Goal: Navigation & Orientation: Understand site structure

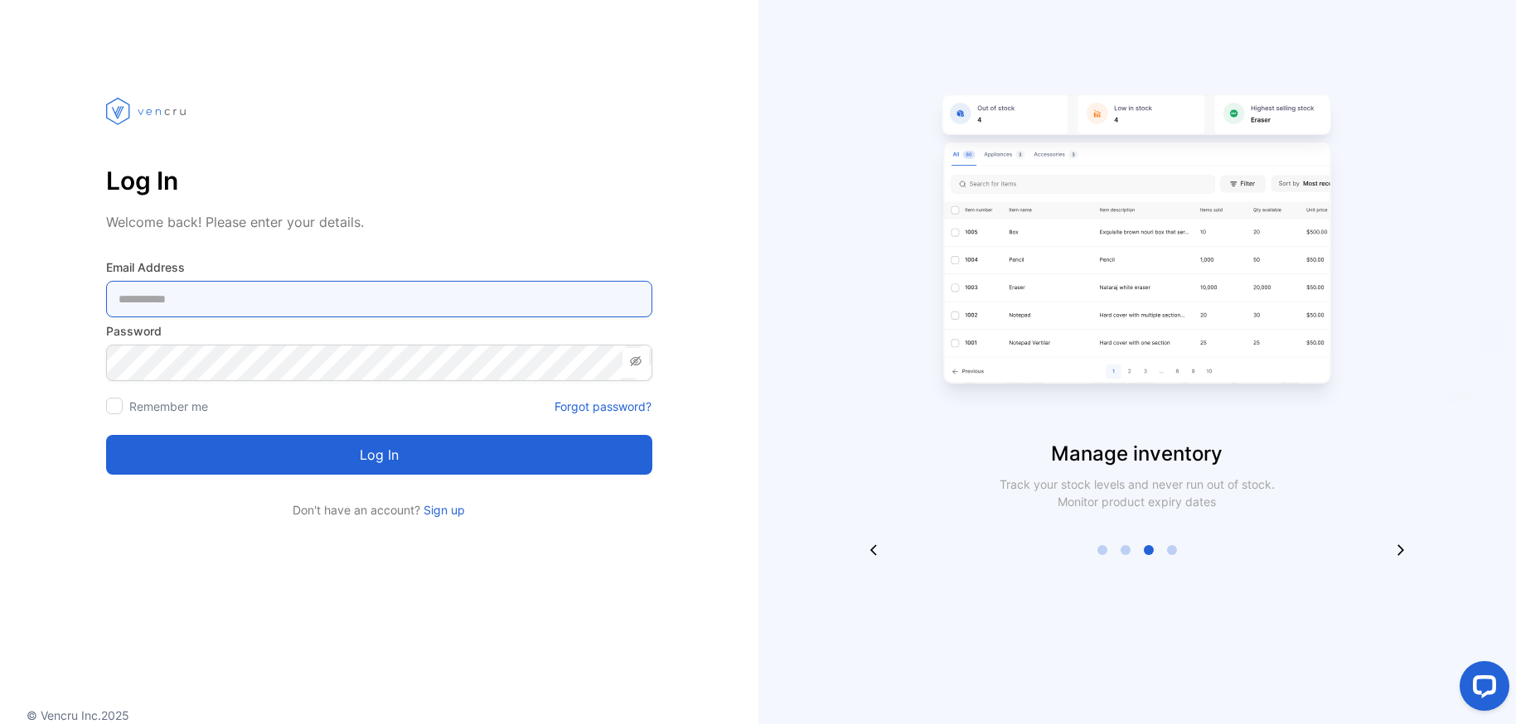
click at [244, 306] on Address-inputemail "email" at bounding box center [379, 299] width 546 height 36
paste Address-inputemail "**********"
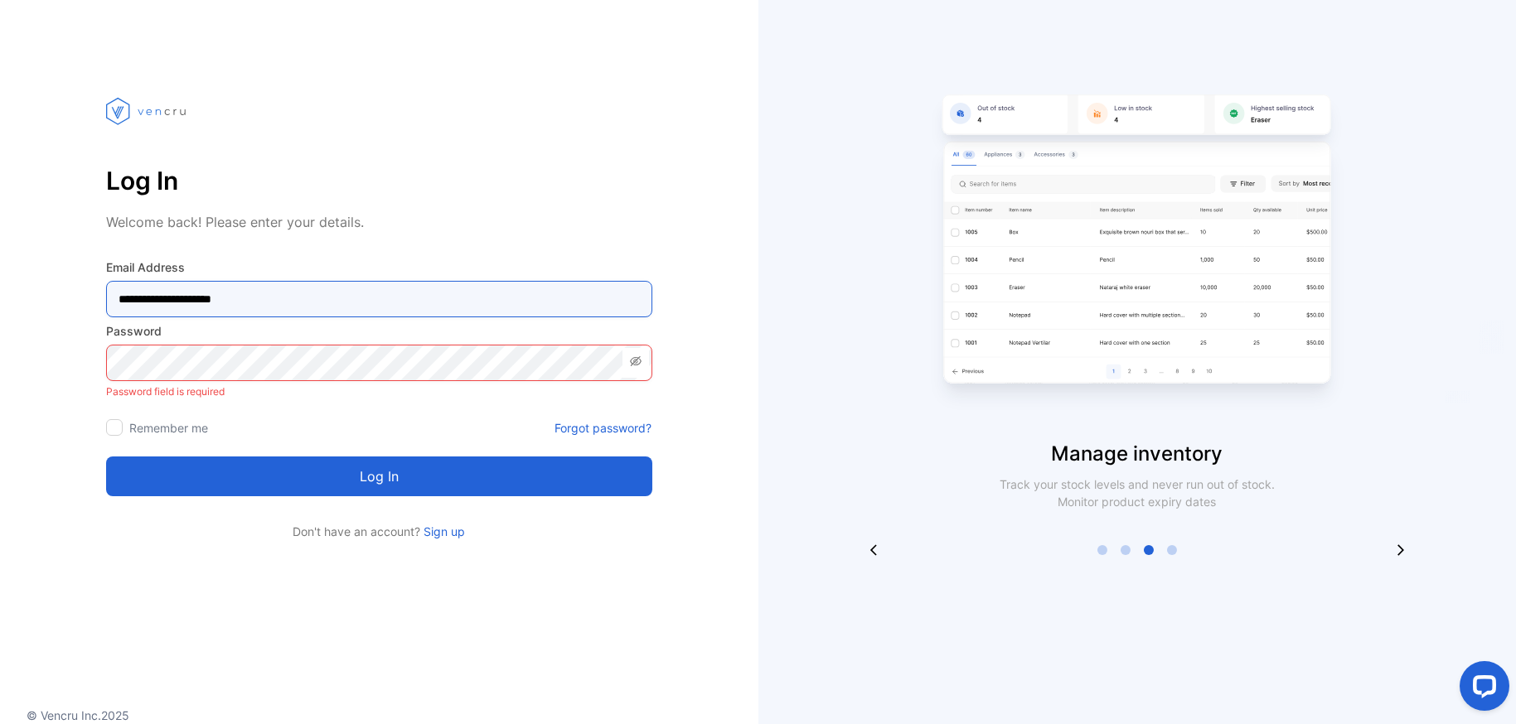
type Address-inputemail "**********"
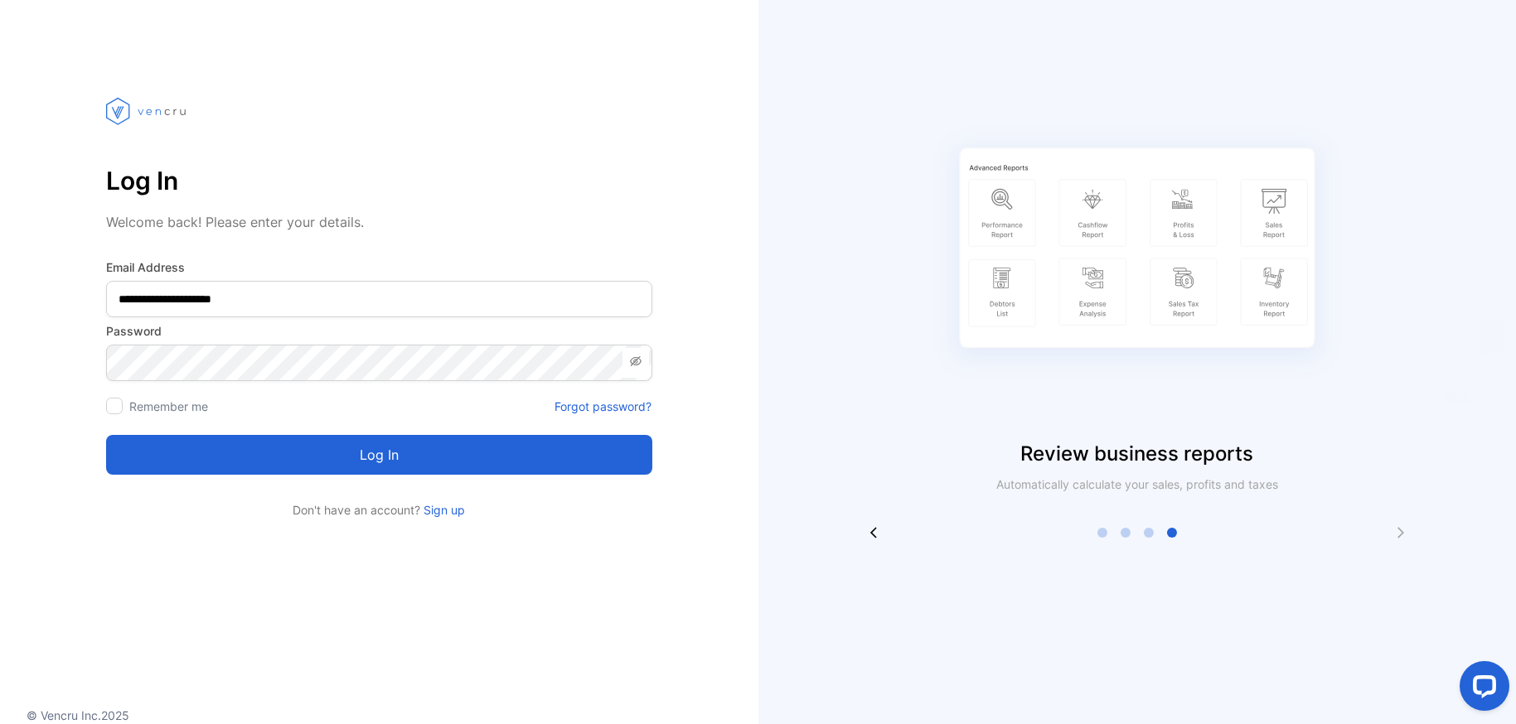
click at [232, 447] on button "Log in" at bounding box center [379, 455] width 546 height 40
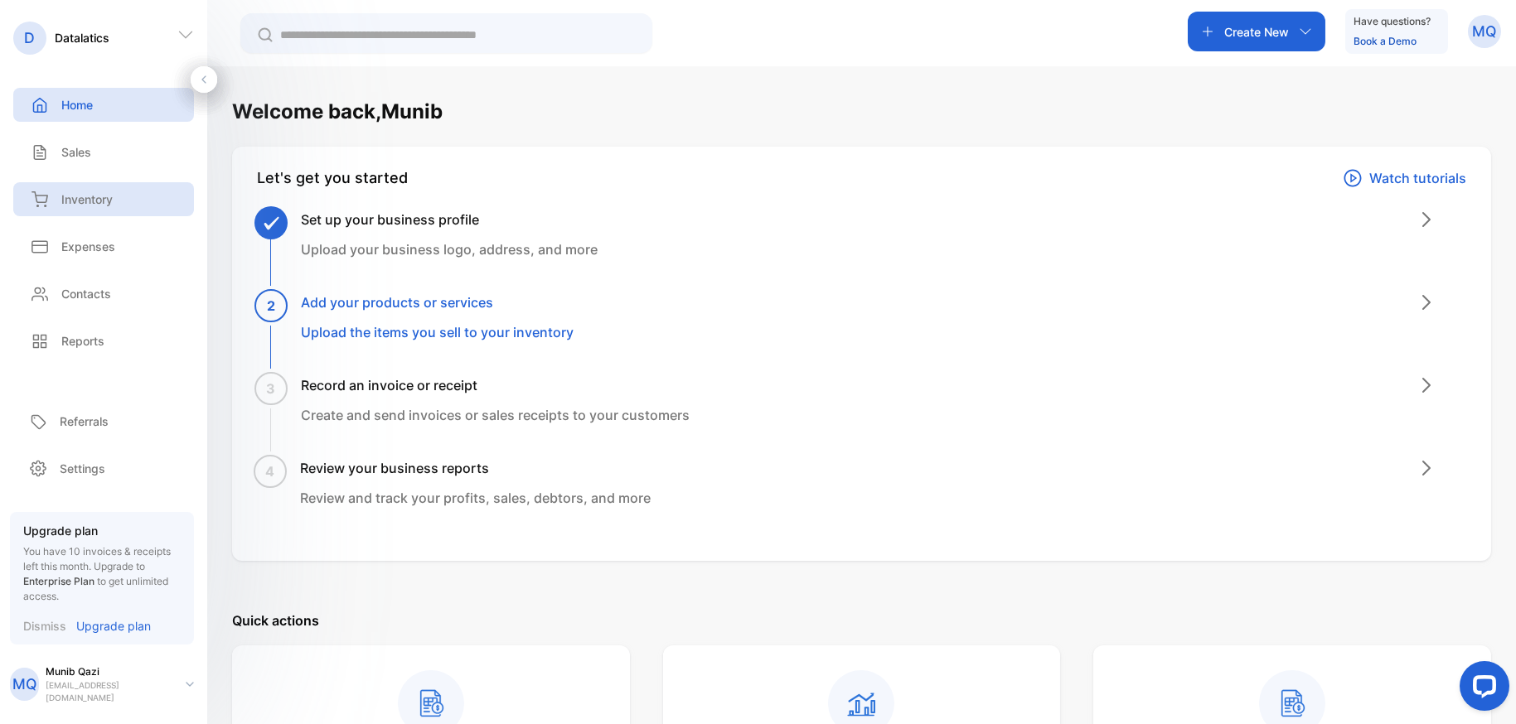
click at [105, 196] on p "Inventory" at bounding box center [86, 199] width 51 height 17
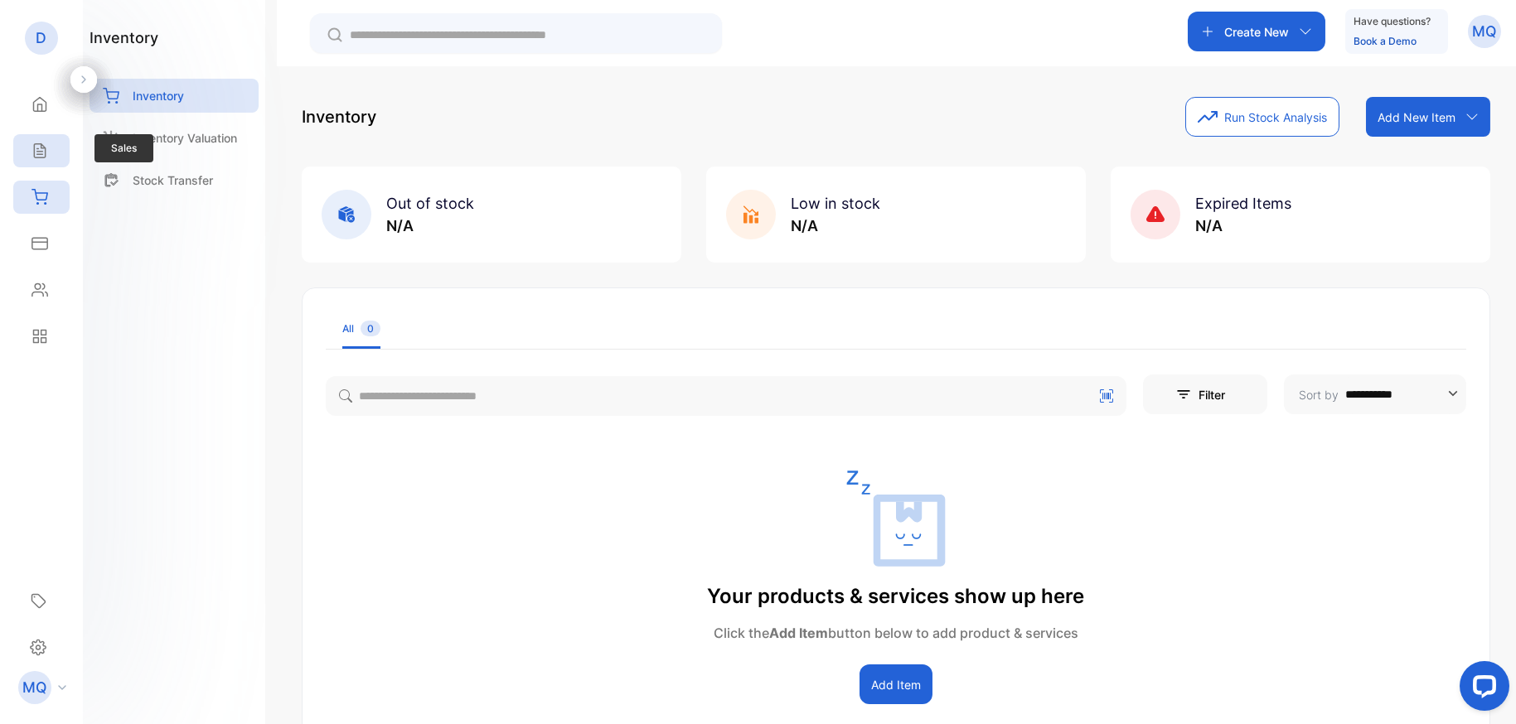
click at [43, 144] on icon at bounding box center [39, 151] width 17 height 17
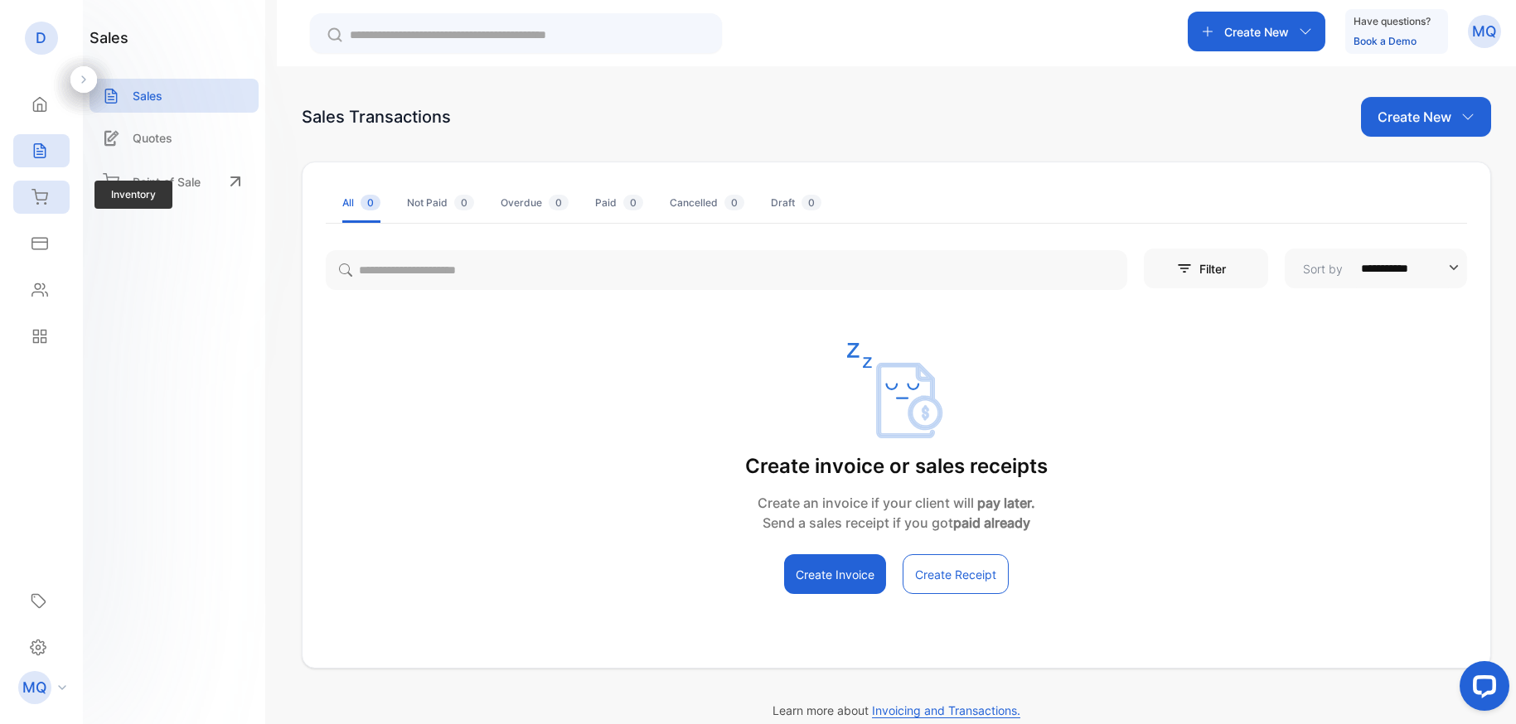
click at [37, 195] on icon at bounding box center [39, 197] width 17 height 17
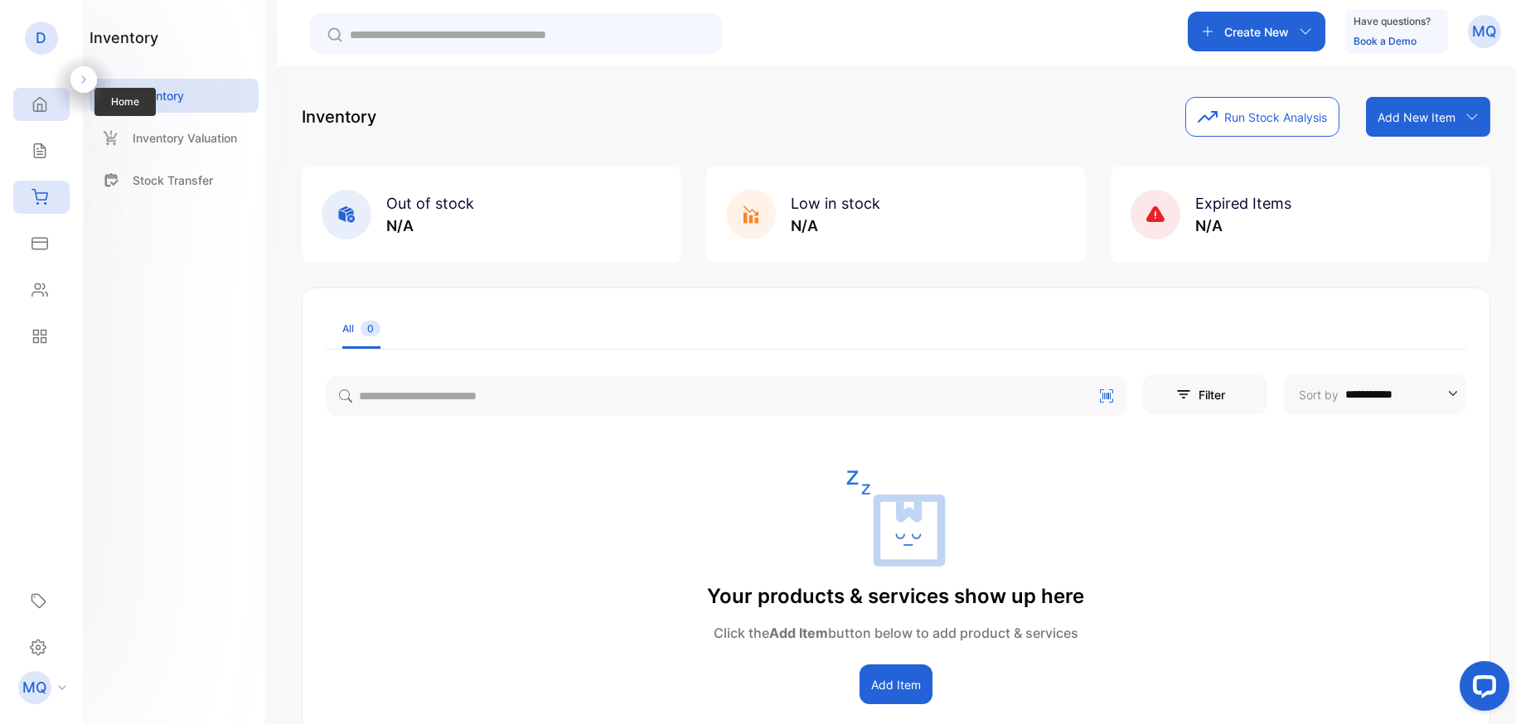
click at [47, 110] on icon at bounding box center [39, 104] width 17 height 17
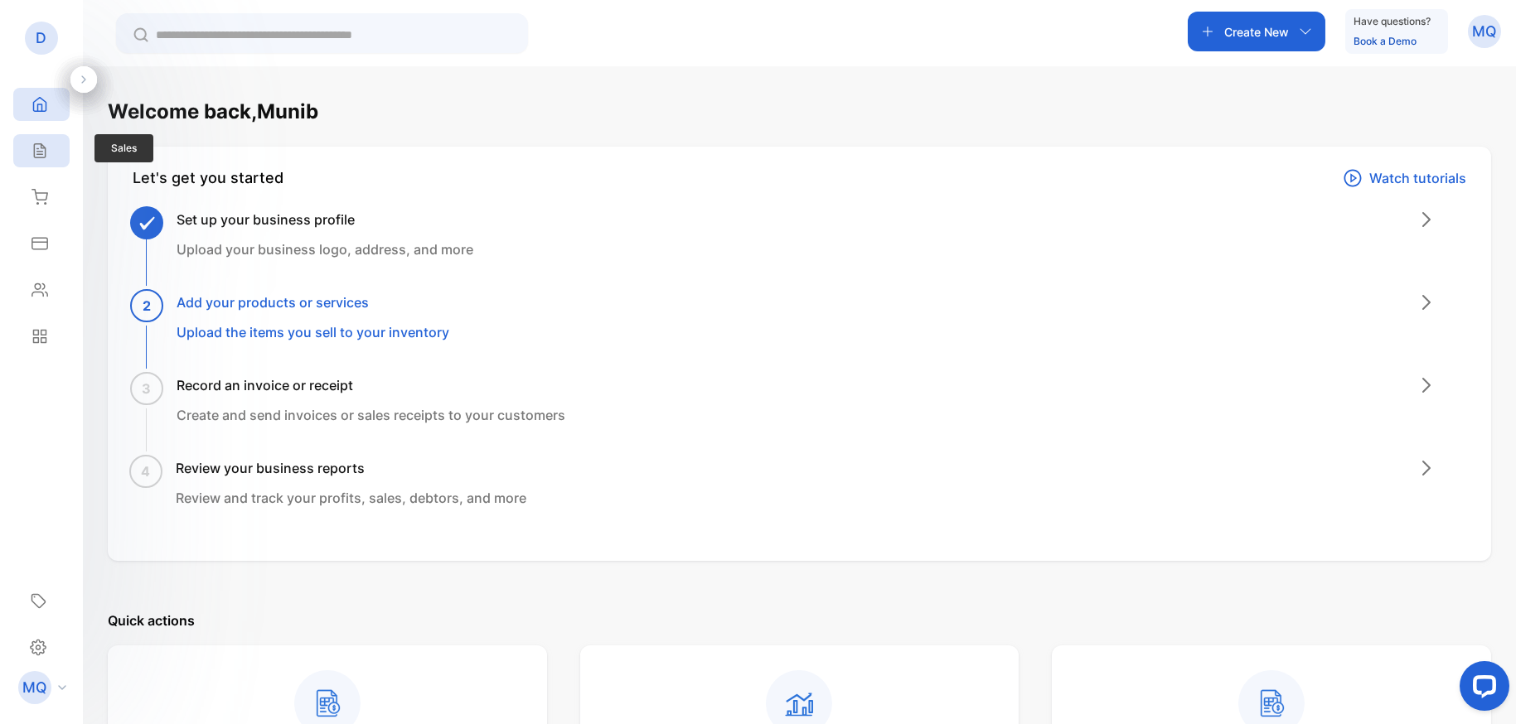
click at [39, 153] on icon at bounding box center [39, 151] width 11 height 14
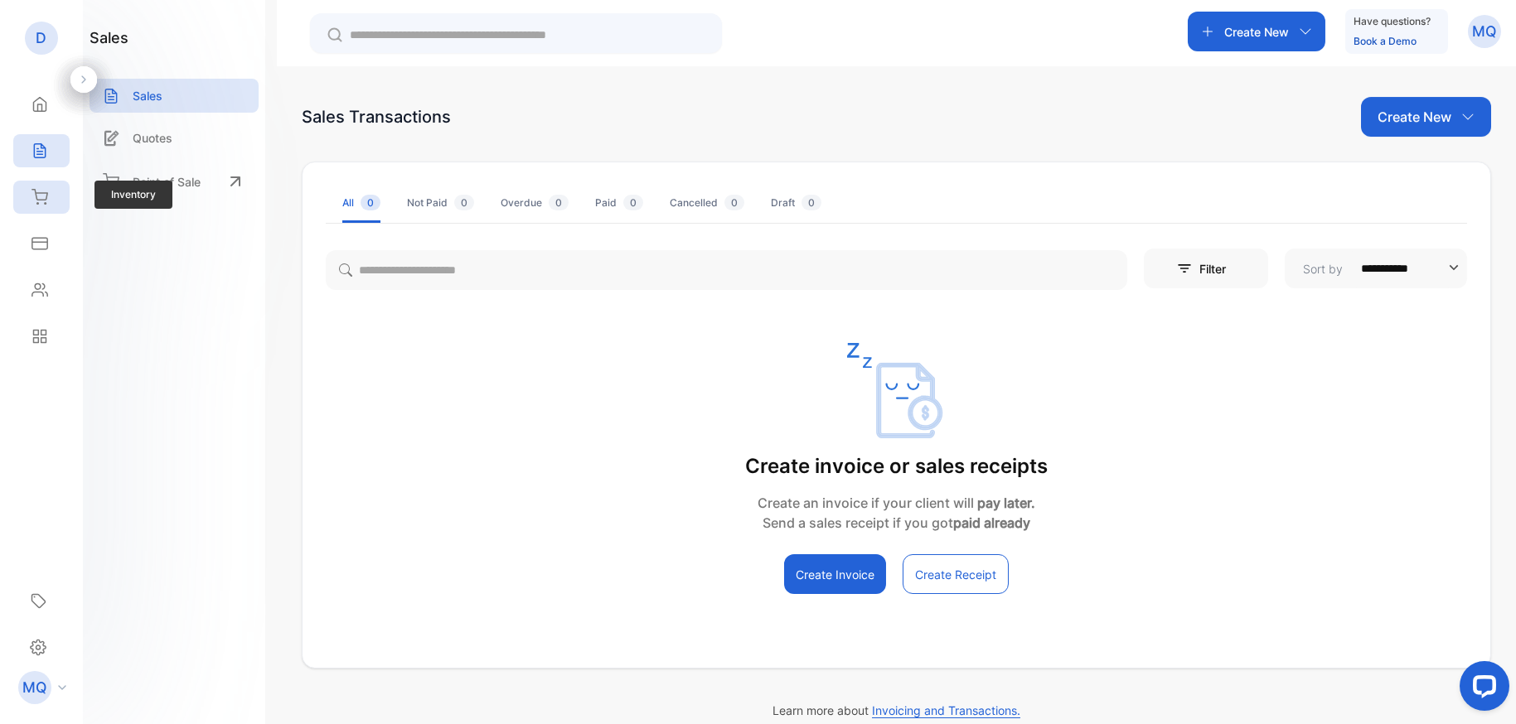
click at [56, 195] on div "Inventory" at bounding box center [41, 197] width 56 height 33
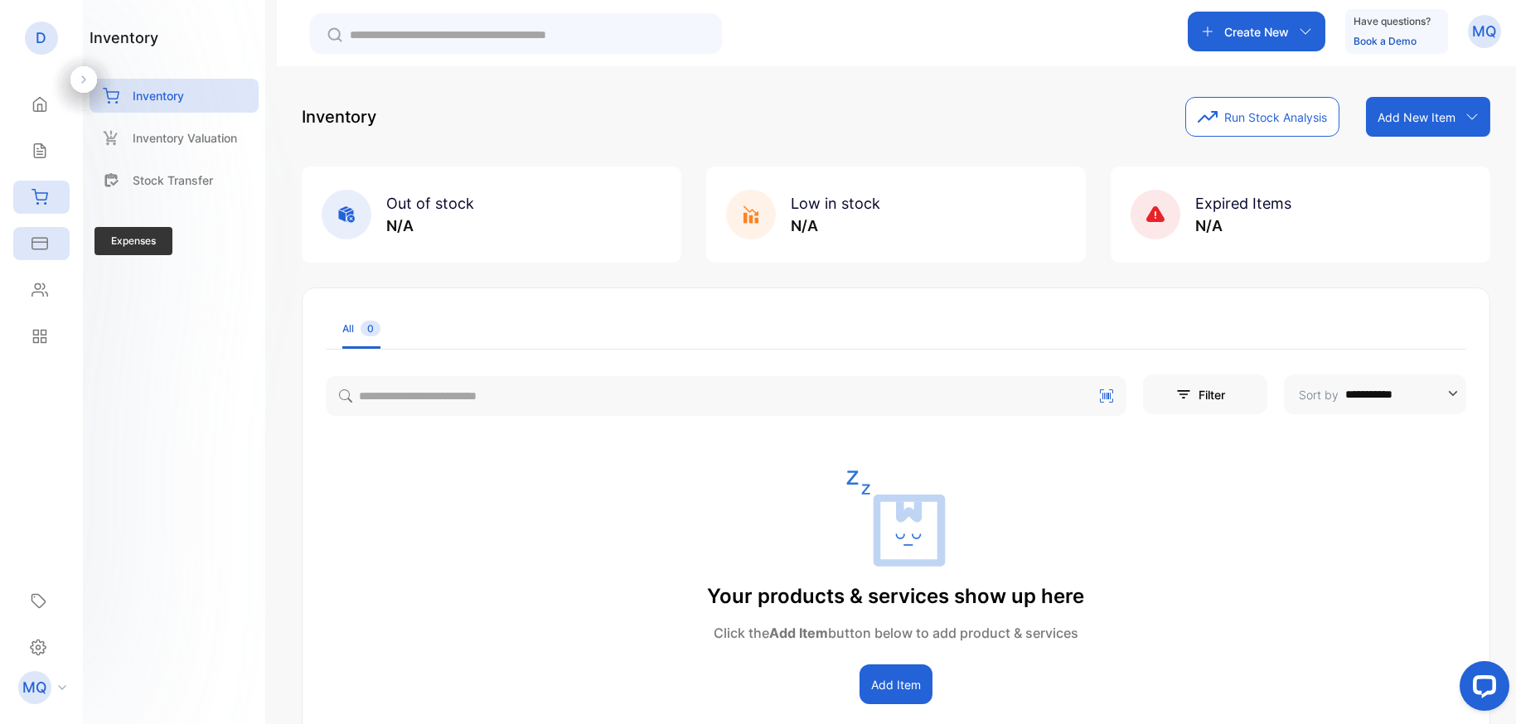
click at [52, 250] on div "Expenses" at bounding box center [41, 243] width 56 height 33
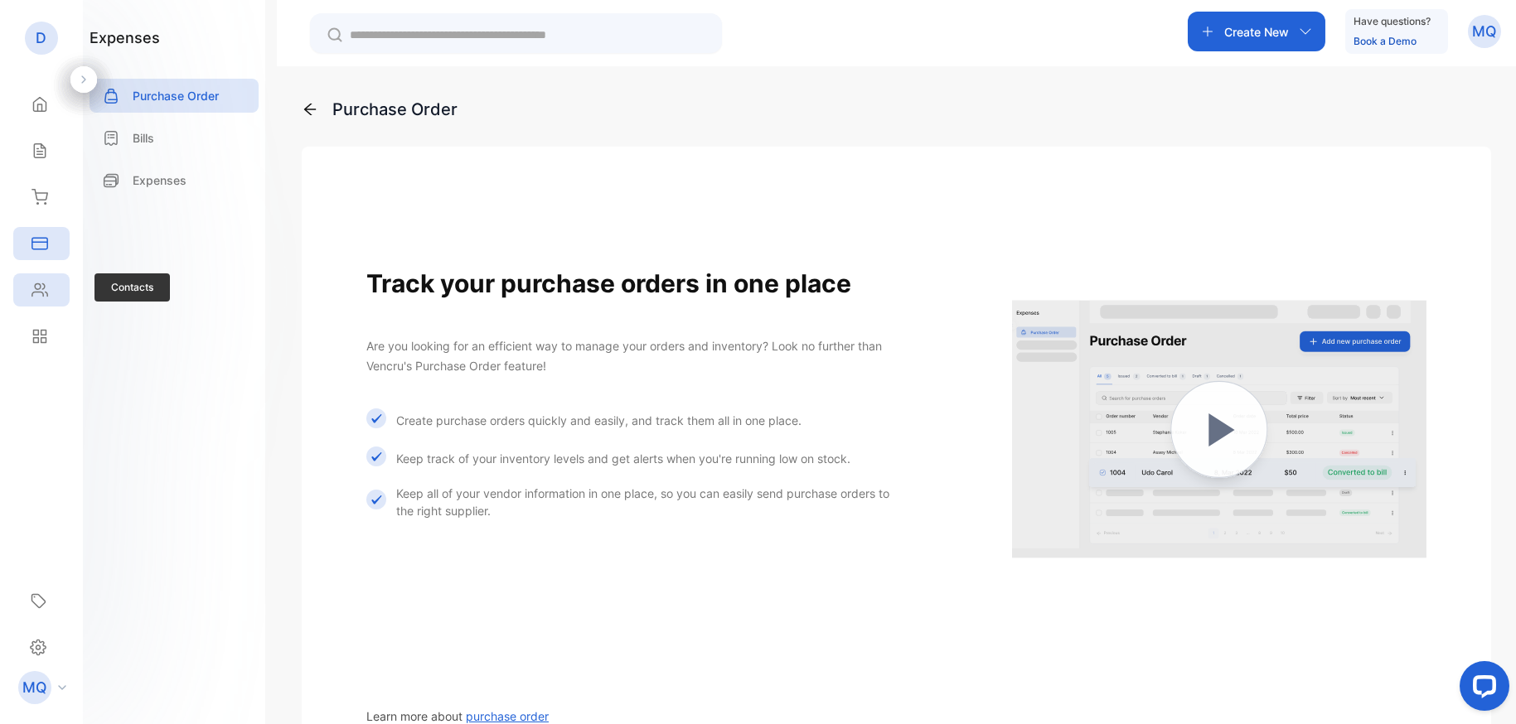
click at [42, 288] on icon at bounding box center [39, 290] width 17 height 17
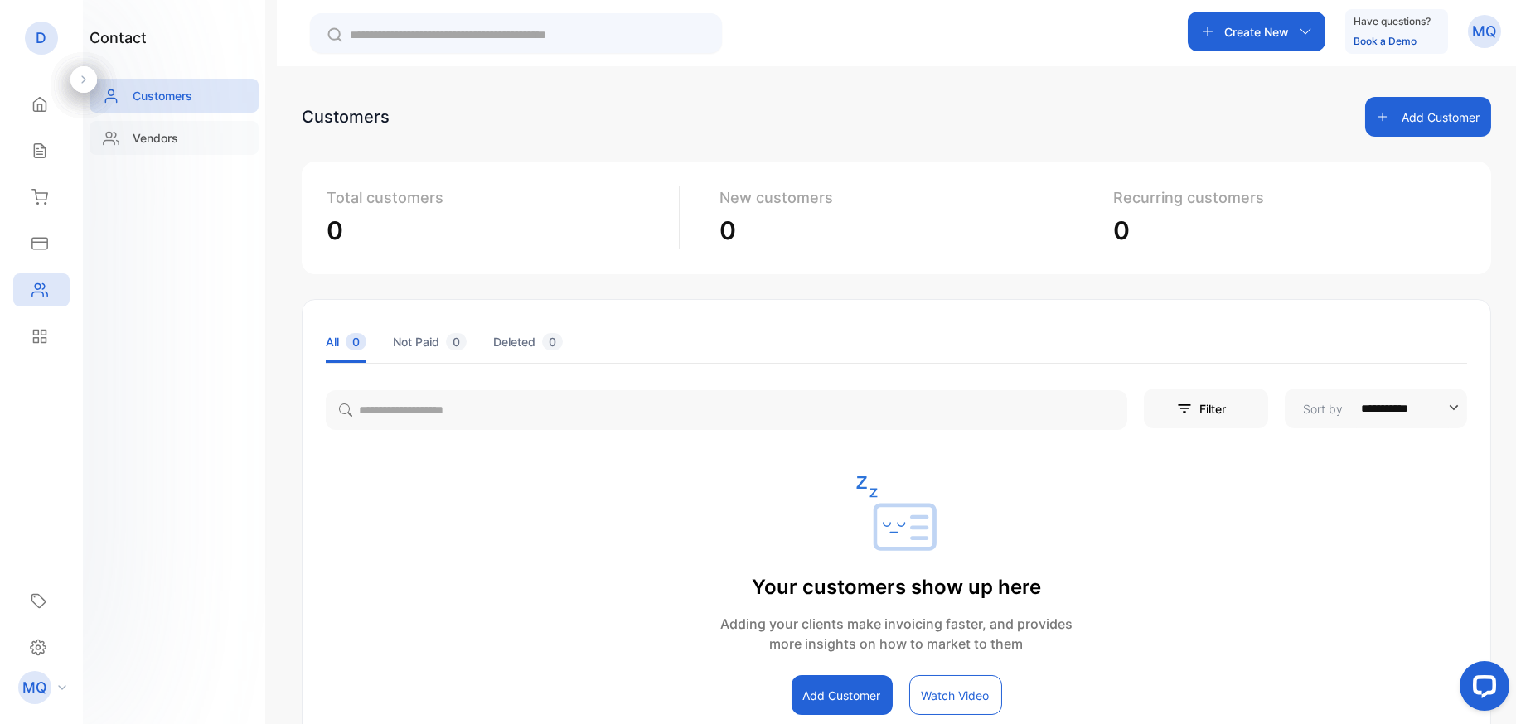
click at [177, 133] on p "Vendors" at bounding box center [156, 137] width 46 height 17
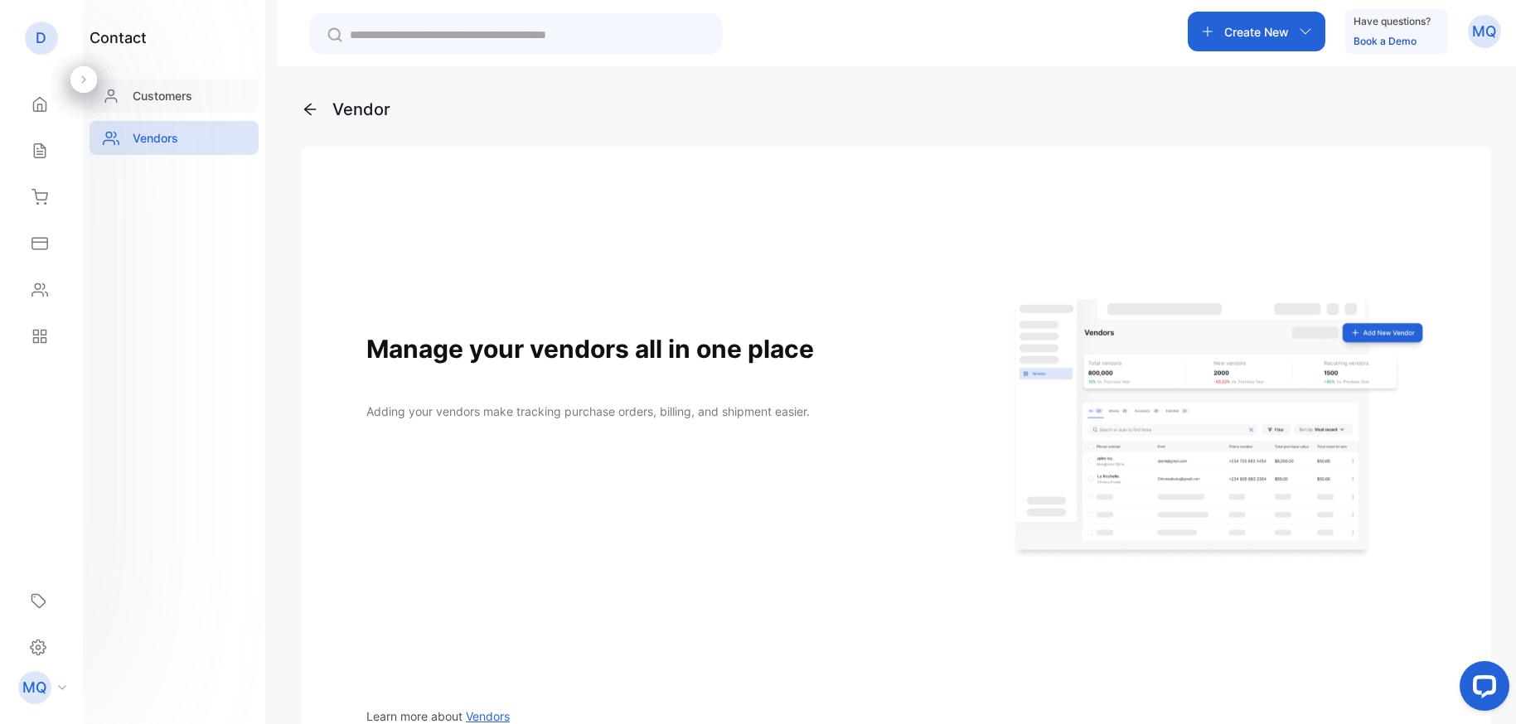
click at [131, 104] on div "Customers" at bounding box center [173, 96] width 169 height 34
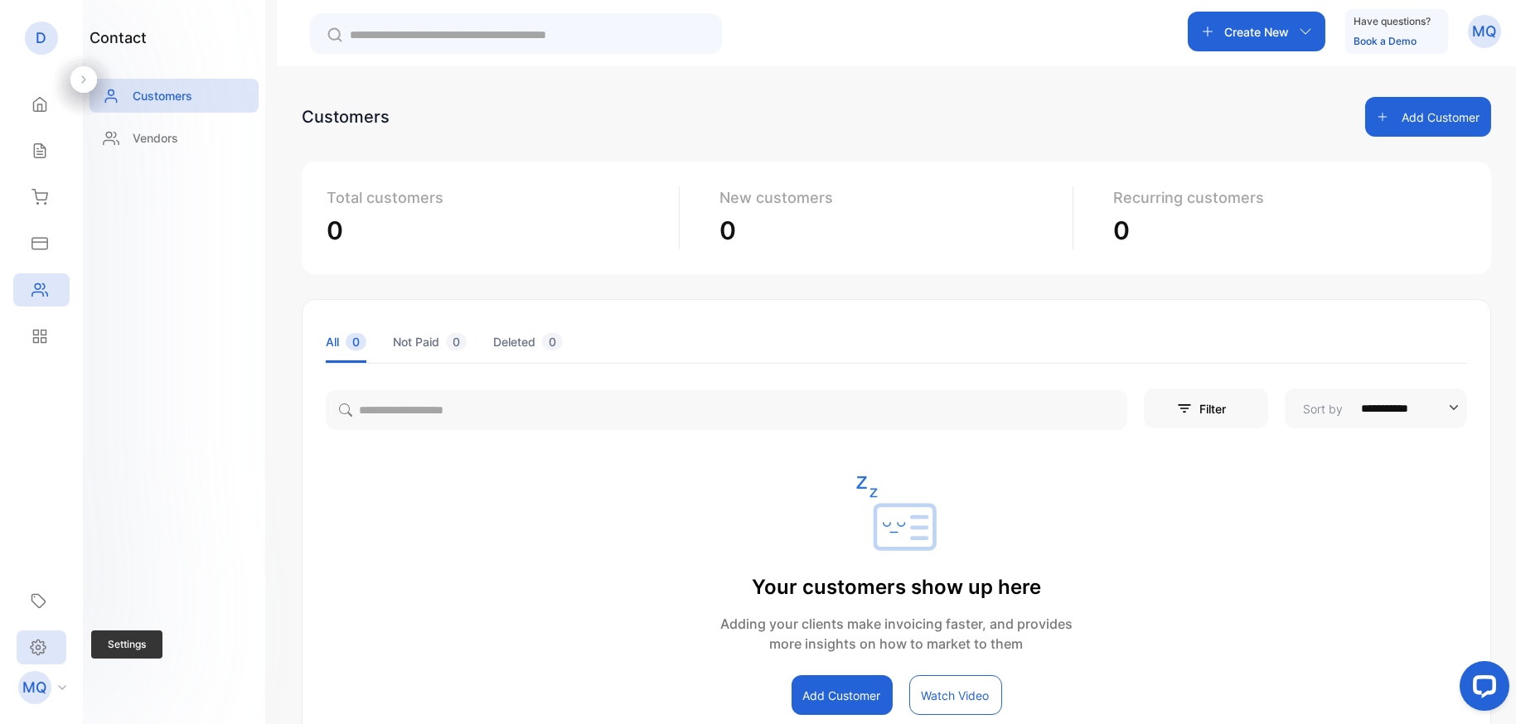
click at [47, 646] on div "Settings" at bounding box center [42, 648] width 50 height 34
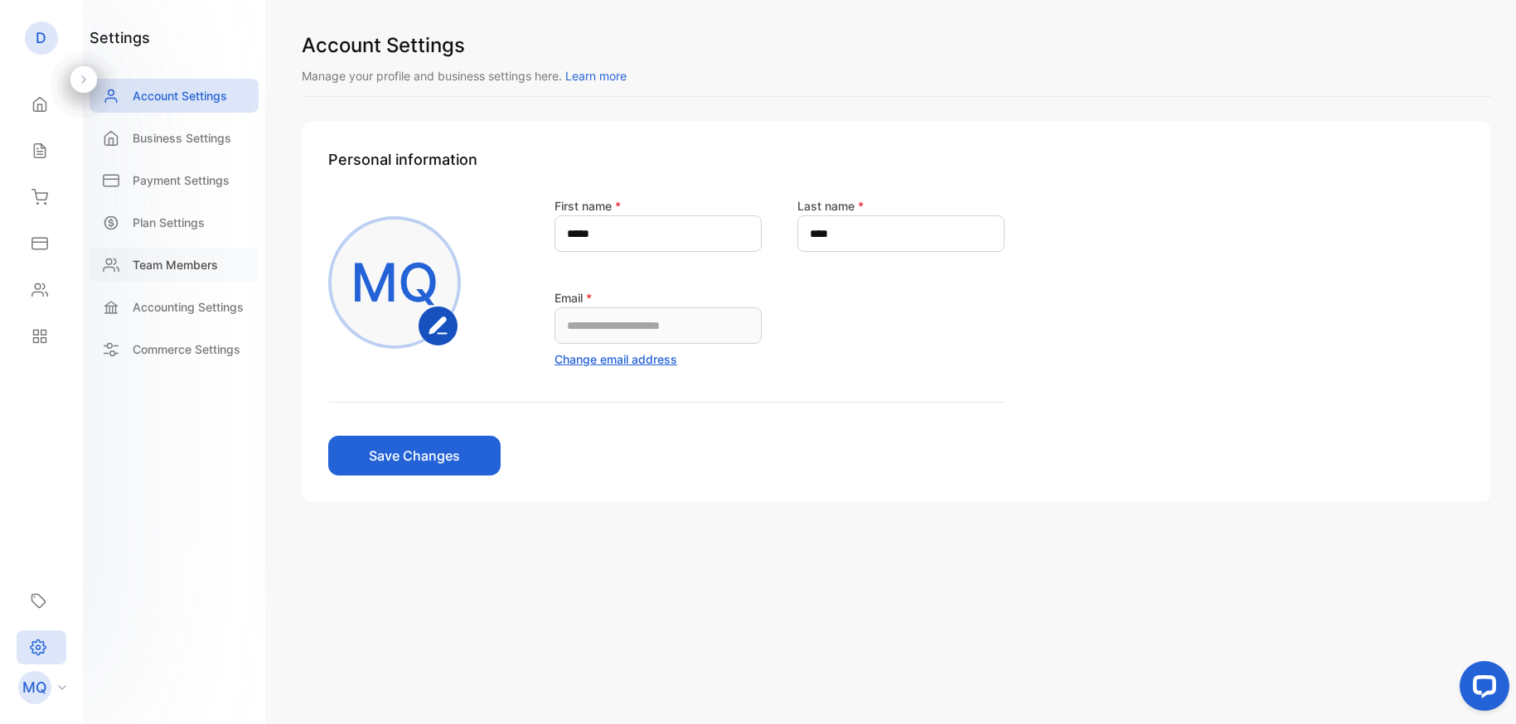
click at [160, 259] on p "Team Members" at bounding box center [175, 264] width 85 height 17
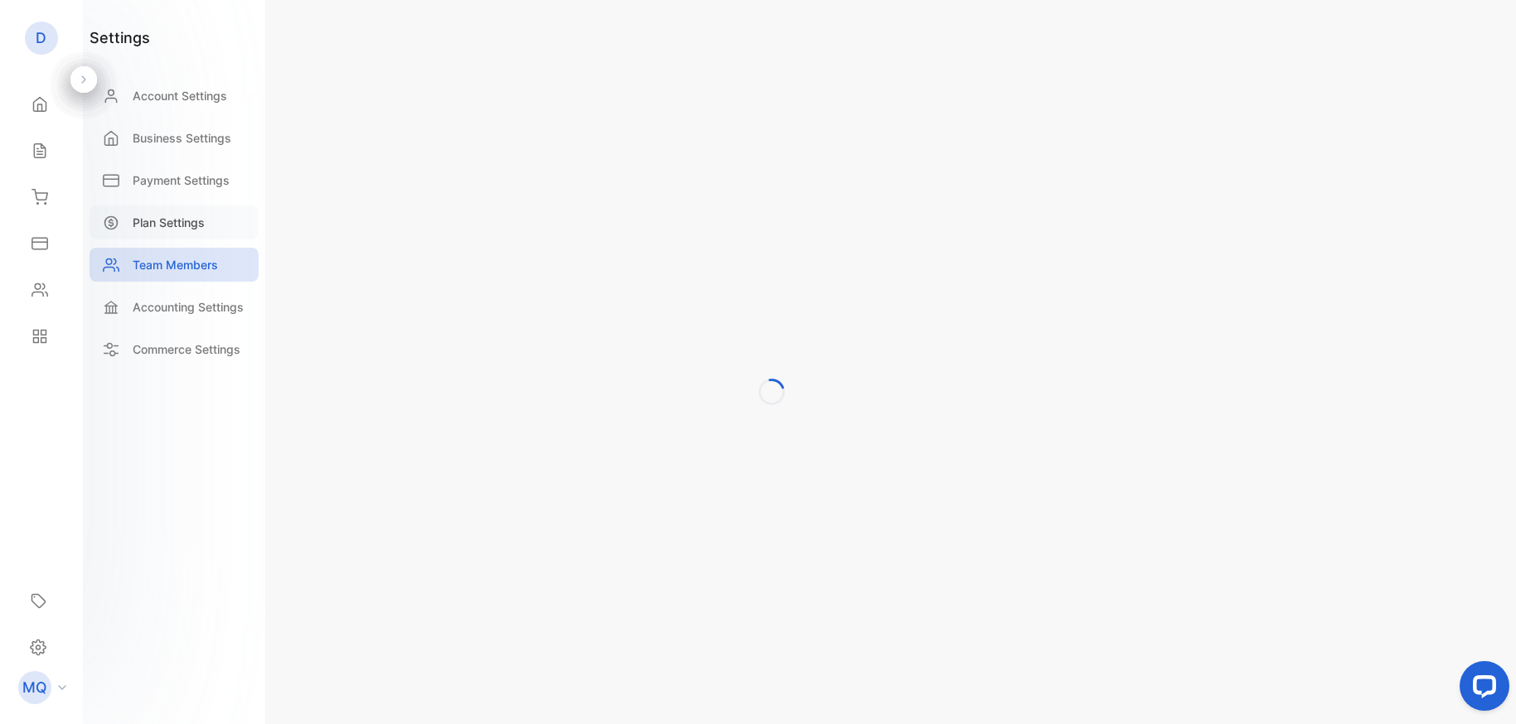
click at [161, 220] on p "Plan Settings" at bounding box center [169, 222] width 72 height 17
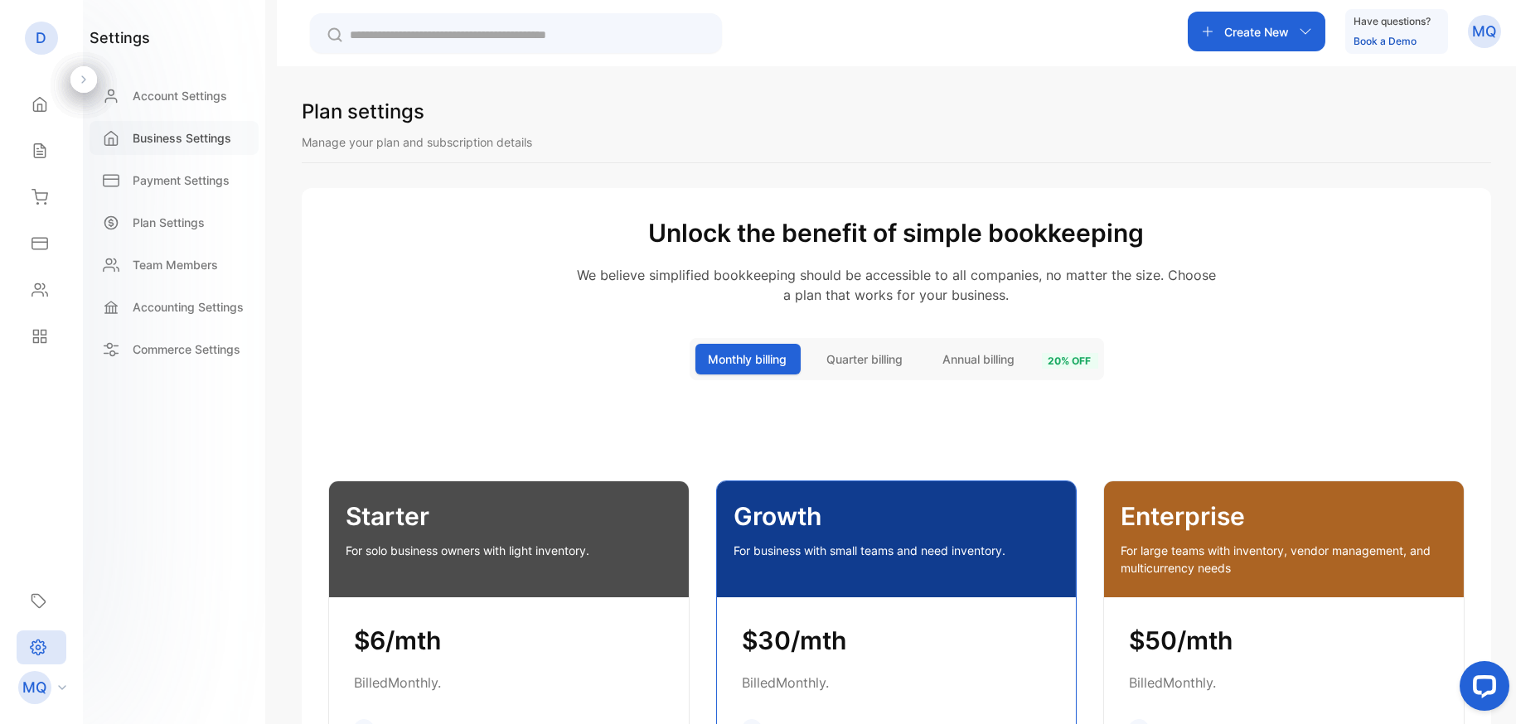
click at [164, 147] on div "Business Settings" at bounding box center [173, 138] width 169 height 34
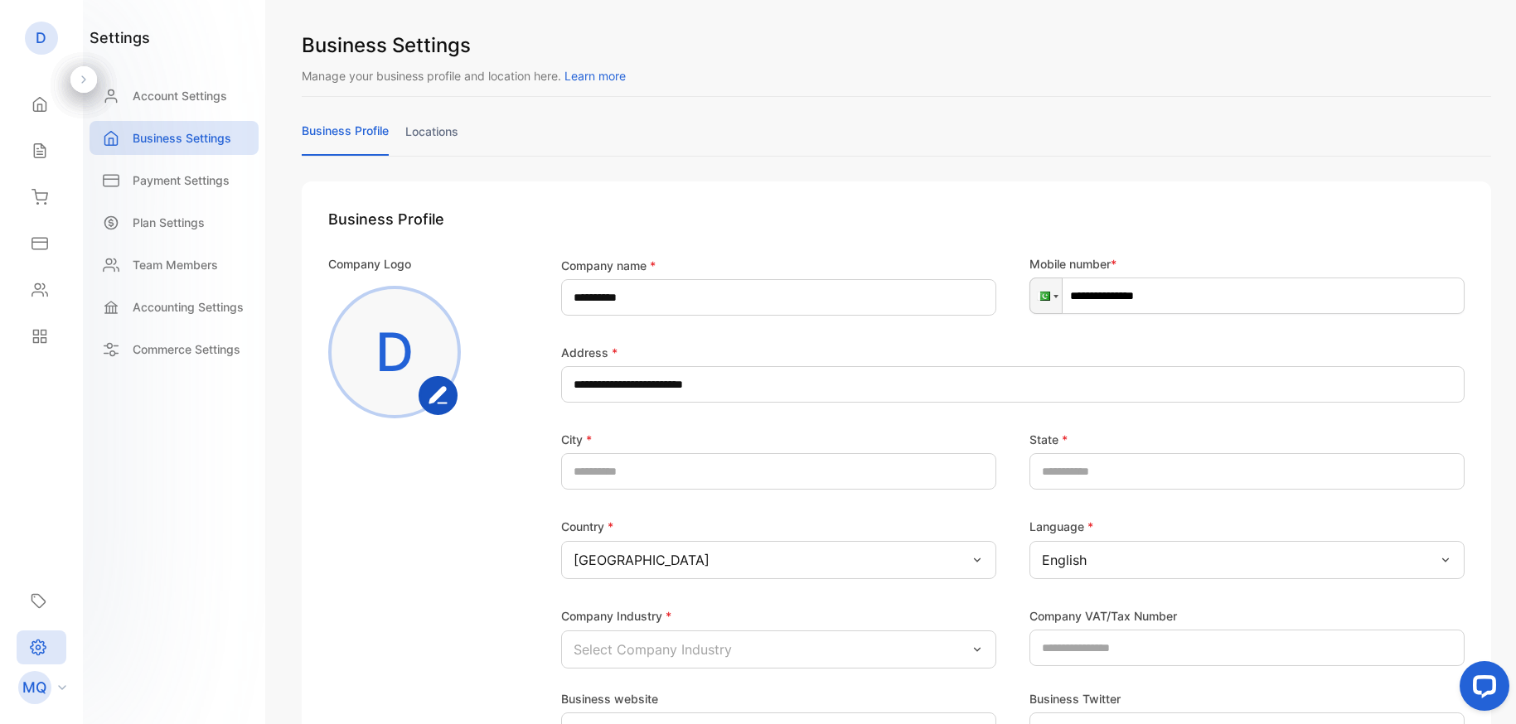
click at [443, 396] on rect "button" at bounding box center [438, 396] width 36 height 36
